Goal: Task Accomplishment & Management: Complete application form

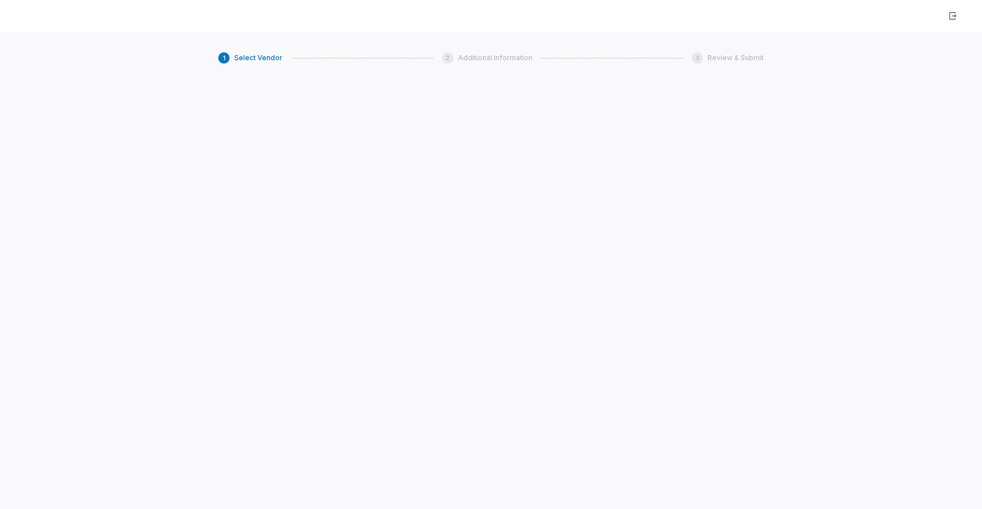
click at [563, 147] on div "1 Select Vendor 2 Additional Information 3 Review & Submit" at bounding box center [491, 286] width 982 height 509
click at [951, 15] on icon "button" at bounding box center [952, 15] width 9 height 9
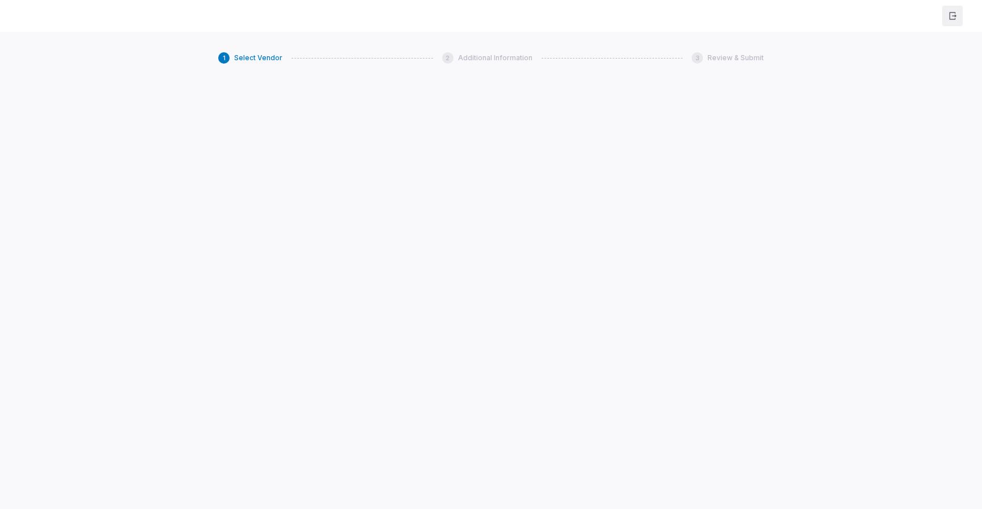
click at [951, 15] on icon "button" at bounding box center [952, 15] width 9 height 9
click at [891, 86] on div "1 Select Vendor 2 Additional Information 3 Review & Submit" at bounding box center [491, 286] width 982 height 509
